Goal: Navigation & Orientation: Find specific page/section

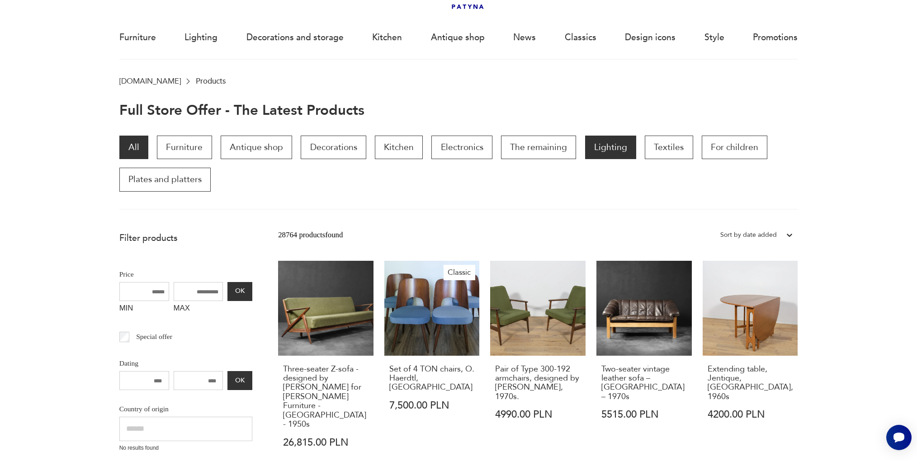
click at [607, 146] on font "Lighting" at bounding box center [610, 147] width 33 height 12
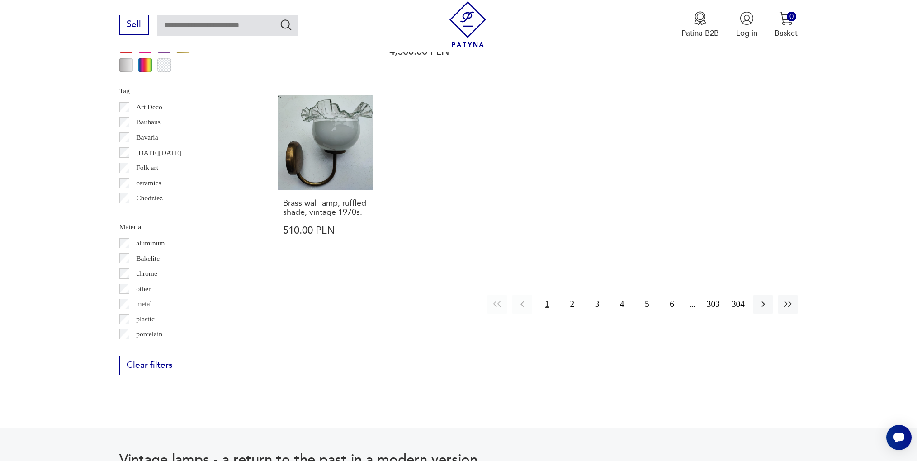
scroll to position [966, 0]
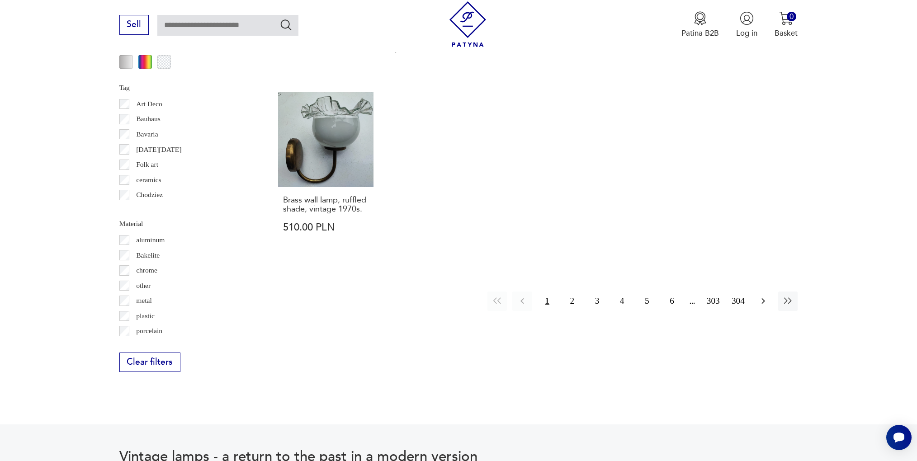
click at [760, 296] on icon "button" at bounding box center [762, 301] width 11 height 11
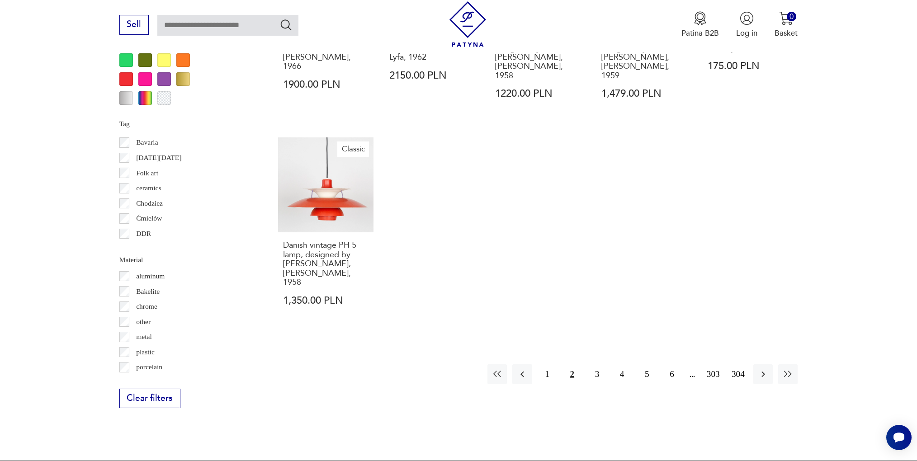
scroll to position [924, 0]
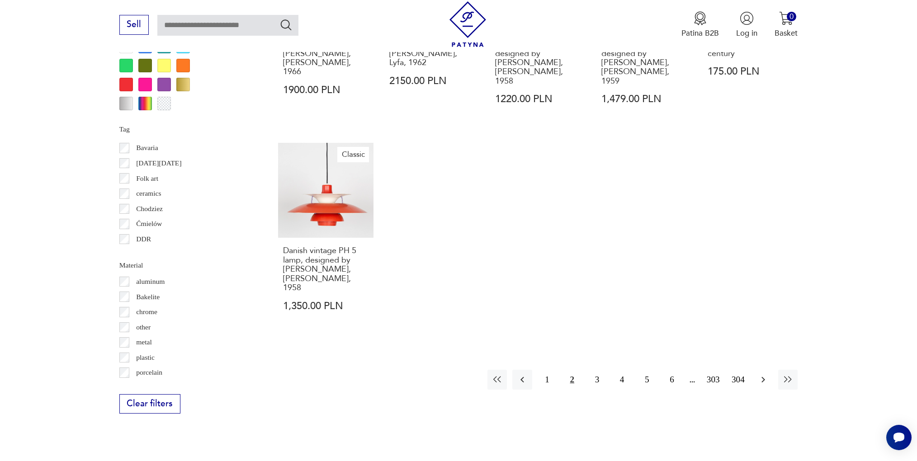
click at [758, 374] on icon "button" at bounding box center [762, 379] width 11 height 11
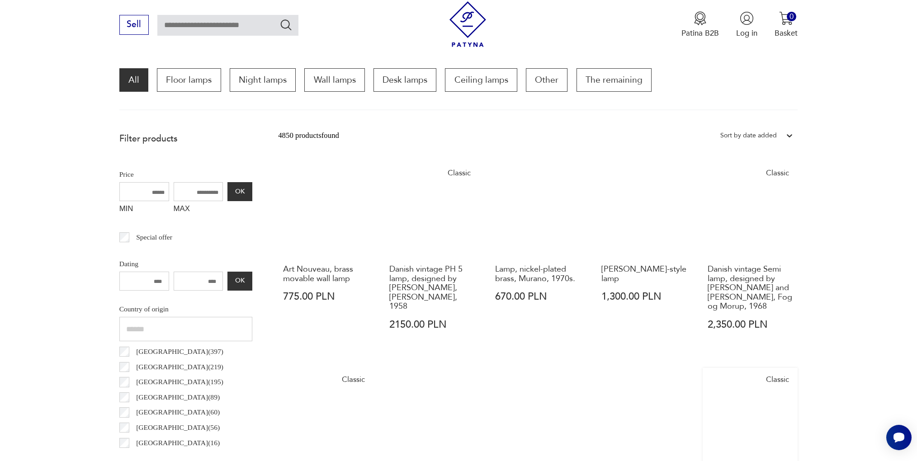
scroll to position [268, 0]
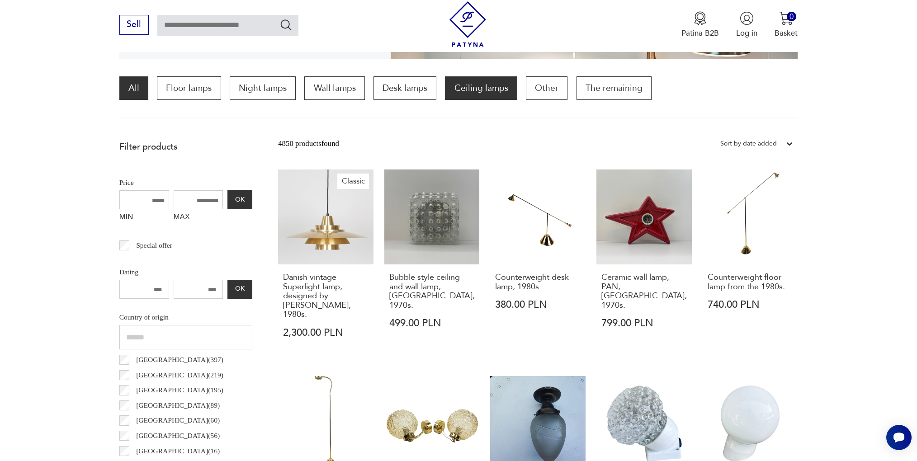
click at [484, 96] on p "Ceiling lamps" at bounding box center [481, 88] width 72 height 24
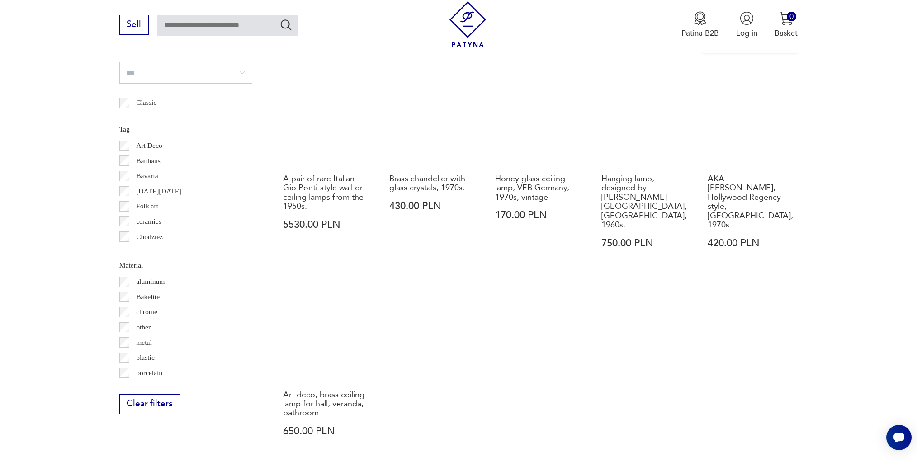
scroll to position [921, 0]
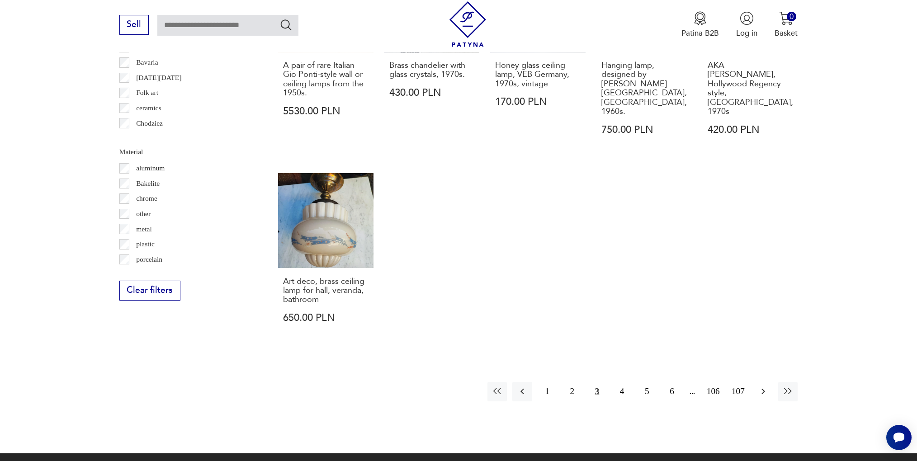
click at [759, 386] on icon "button" at bounding box center [762, 391] width 11 height 11
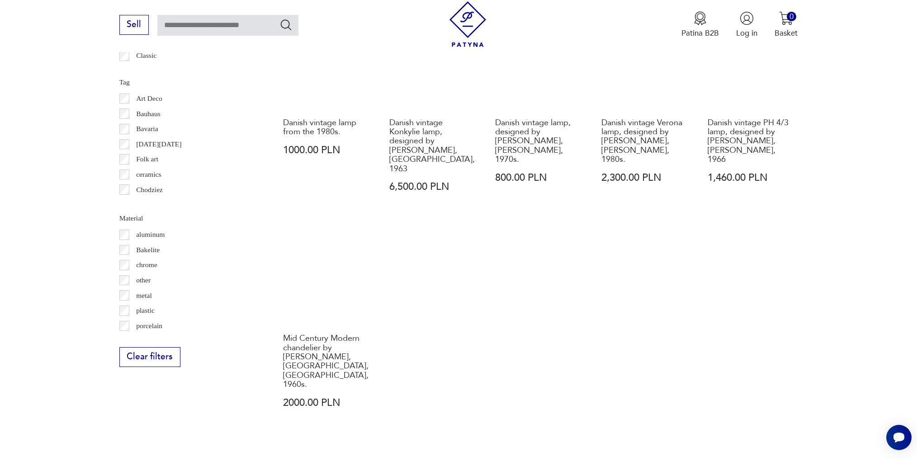
scroll to position [862, 0]
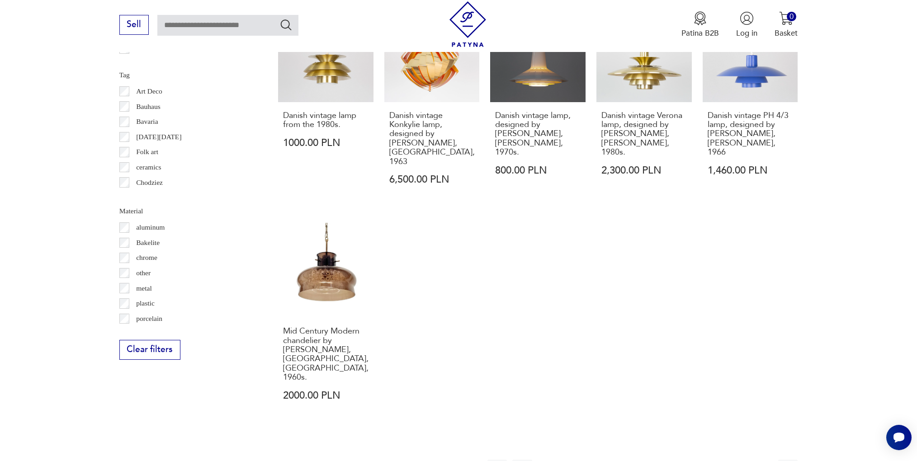
click at [755, 460] on button "button" at bounding box center [762, 469] width 19 height 19
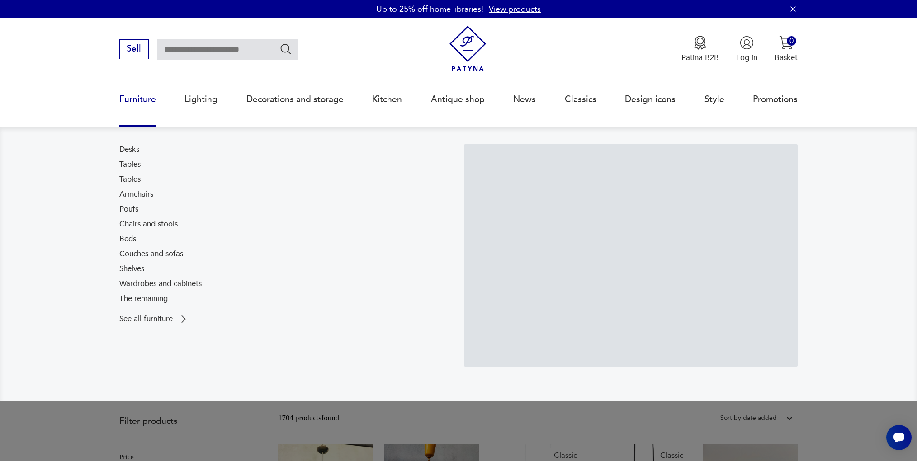
click at [123, 96] on font "Furniture" at bounding box center [137, 100] width 37 height 12
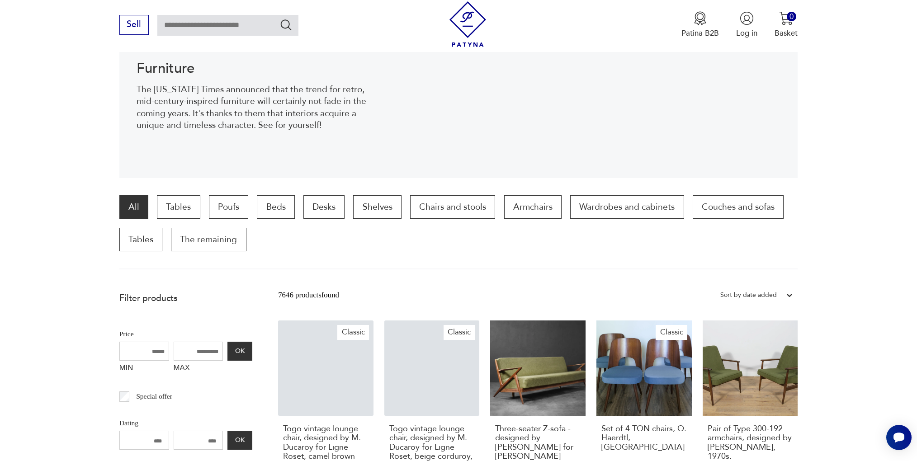
scroll to position [151, 0]
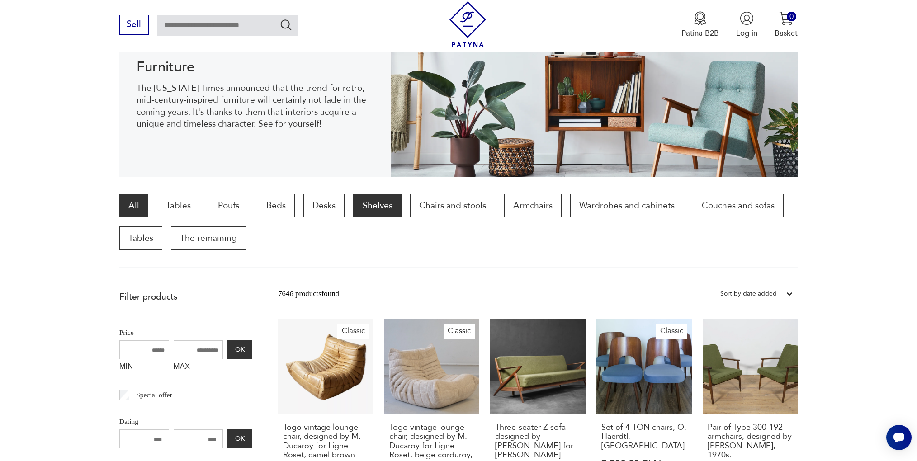
click at [382, 205] on font "Shelves" at bounding box center [377, 206] width 30 height 12
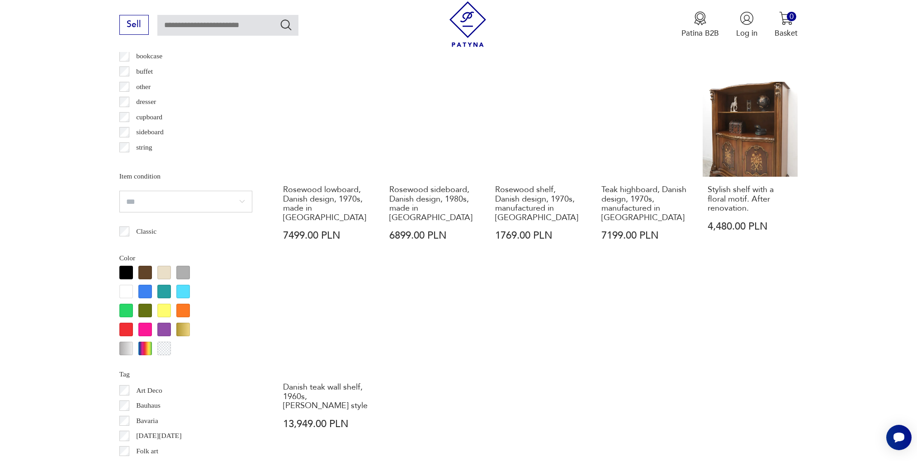
scroll to position [894, 0]
